Goal: Information Seeking & Learning: Find specific page/section

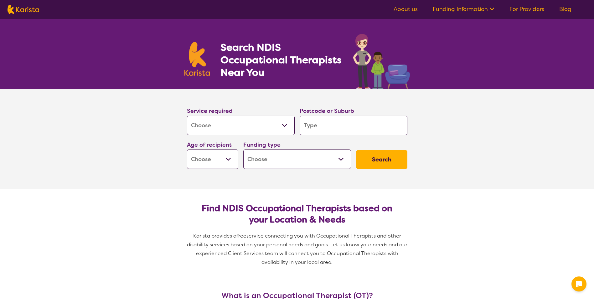
select select "[MEDICAL_DATA]"
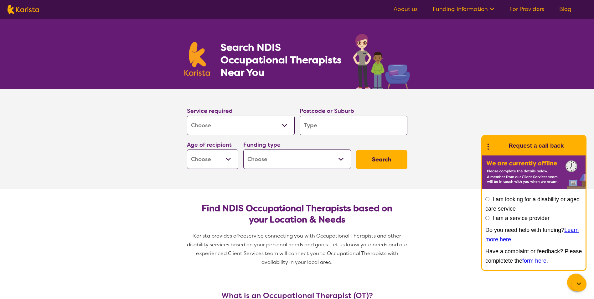
click at [319, 129] on input "search" at bounding box center [354, 125] width 108 height 19
type input "2"
type input "22"
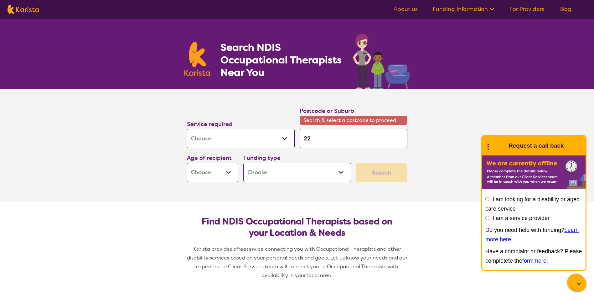
type input "225"
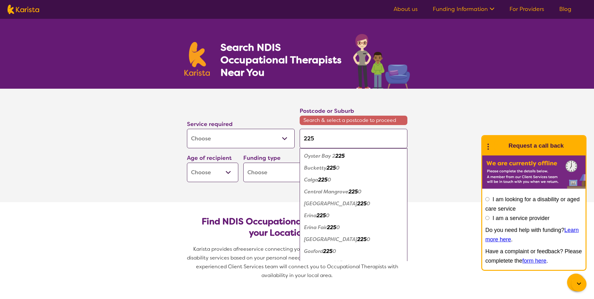
type input "2250"
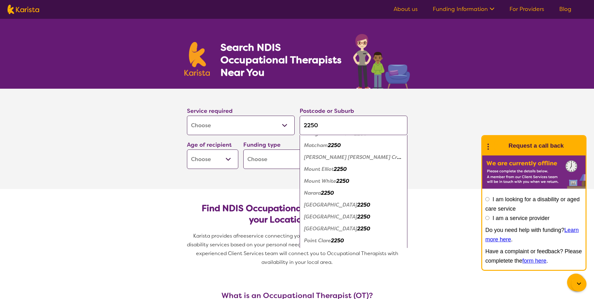
scroll to position [282, 0]
type input "2250"
click at [320, 243] on em "[GEOGRAPHIC_DATA]" at bounding box center [330, 241] width 53 height 7
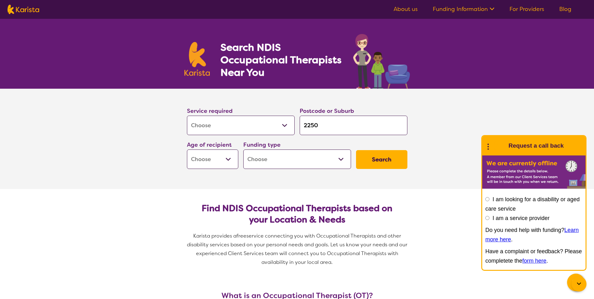
click at [385, 159] on button "Search" at bounding box center [381, 159] width 51 height 19
click at [227, 157] on select "Early Childhood - 0 to 9 Child - 10 to 11 Adolescent - 12 to 17 Adult - 18 to 6…" at bounding box center [212, 158] width 51 height 19
select select "CH"
click at [187, 149] on select "Early Childhood - 0 to 9 Child - 10 to 11 Adolescent - 12 to 17 Adult - 18 to 6…" at bounding box center [212, 158] width 51 height 19
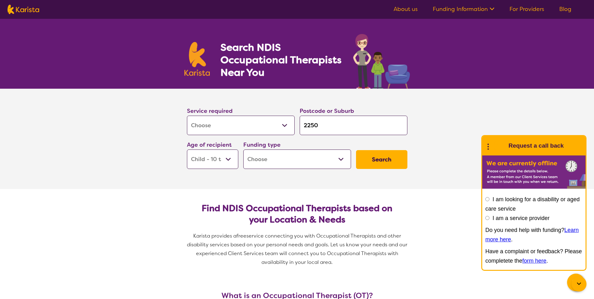
select select "CH"
click at [390, 160] on button "Search" at bounding box center [381, 159] width 51 height 19
click at [340, 159] on select "Home Care Package (HCP) National Disability Insurance Scheme (NDIS) I don't know" at bounding box center [297, 158] width 108 height 19
select select "i-don-t-know"
click at [243, 149] on select "Home Care Package (HCP) National Disability Insurance Scheme (NDIS) I don't know" at bounding box center [297, 158] width 108 height 19
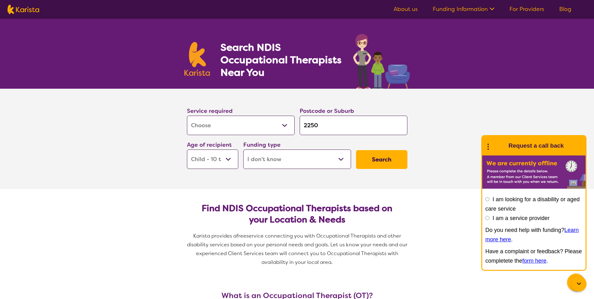
select select "i-don-t-know"
click at [371, 159] on button "Search" at bounding box center [381, 159] width 51 height 19
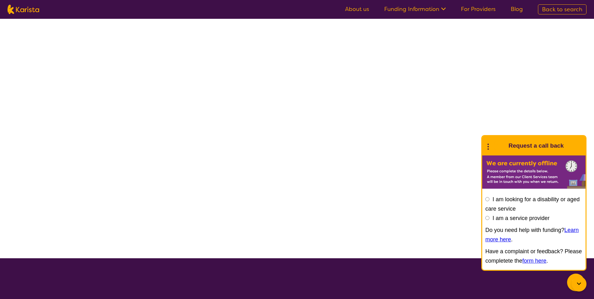
select select "[MEDICAL_DATA]"
select select "CH"
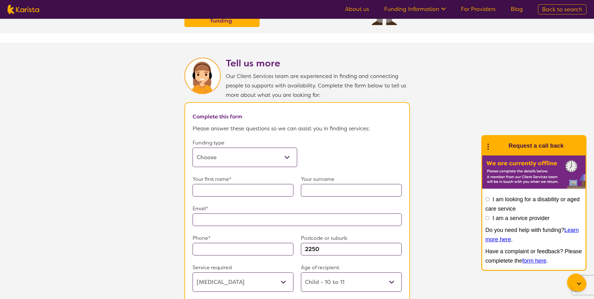
scroll to position [251, 0]
